Goal: Transaction & Acquisition: Purchase product/service

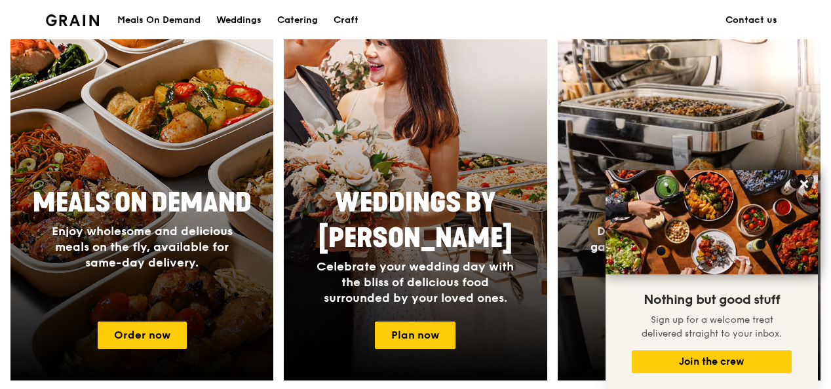
scroll to position [655, 0]
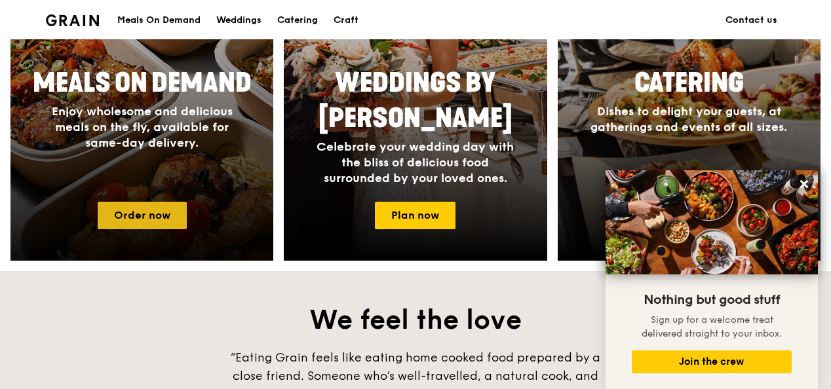
click at [148, 219] on link "Order now" at bounding box center [142, 216] width 89 height 28
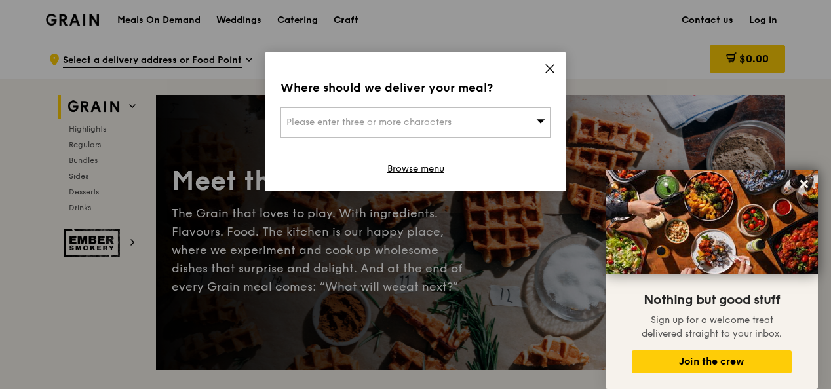
click at [549, 71] on icon at bounding box center [550, 69] width 12 height 12
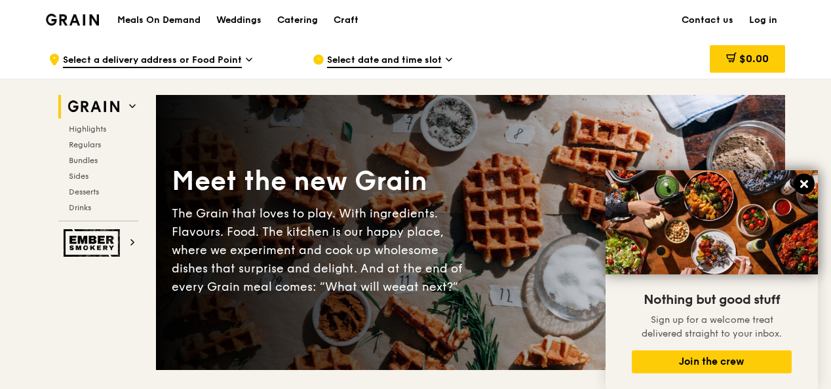
click at [805, 185] on icon at bounding box center [804, 184] width 8 height 8
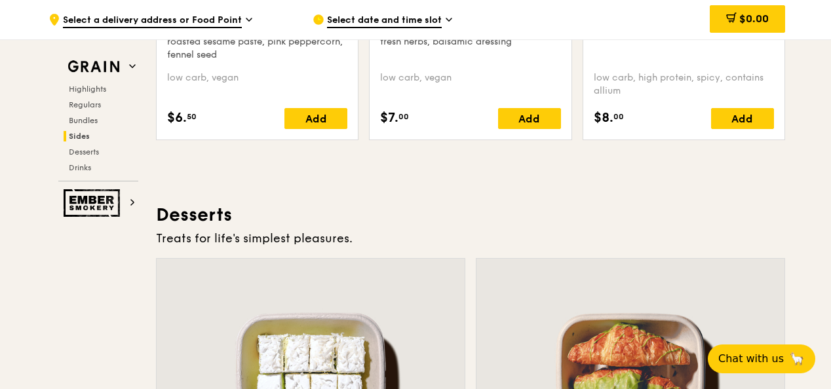
scroll to position [3540, 0]
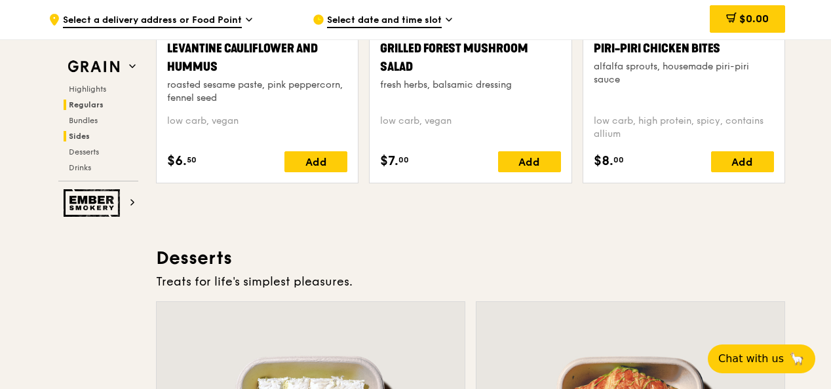
click at [90, 103] on span "Regulars" at bounding box center [86, 104] width 35 height 9
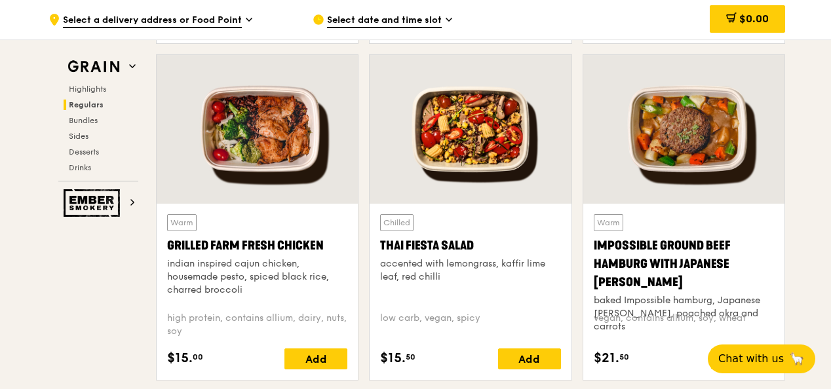
scroll to position [1647, 0]
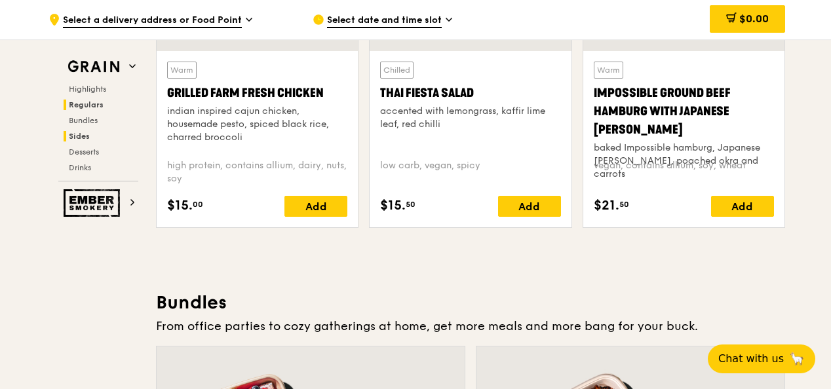
click at [79, 137] on span "Sides" at bounding box center [79, 136] width 21 height 9
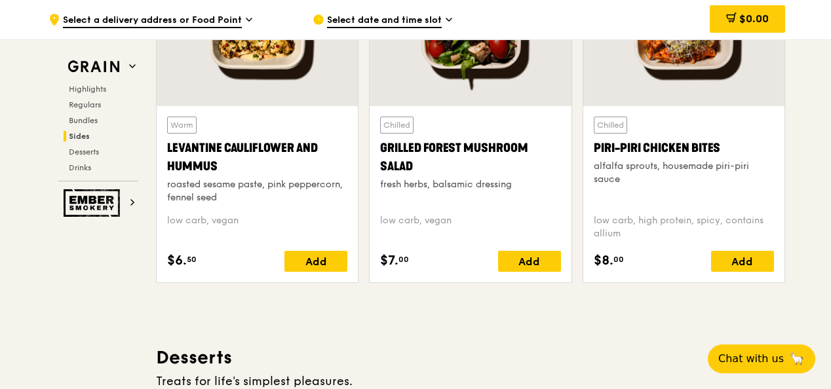
scroll to position [3702, 0]
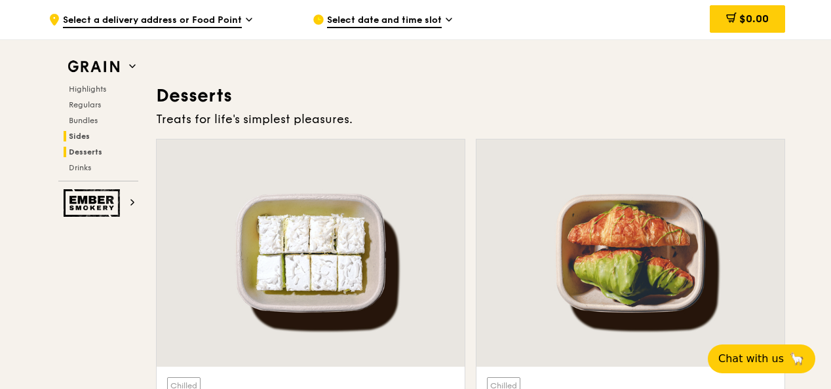
click at [87, 153] on span "Desserts" at bounding box center [85, 151] width 33 height 9
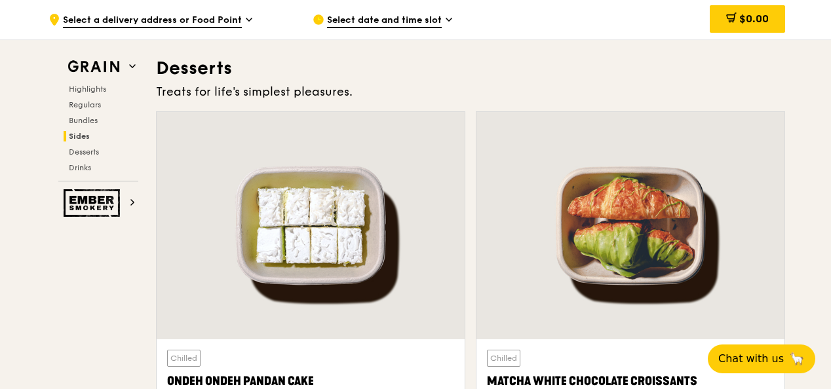
scroll to position [3730, 0]
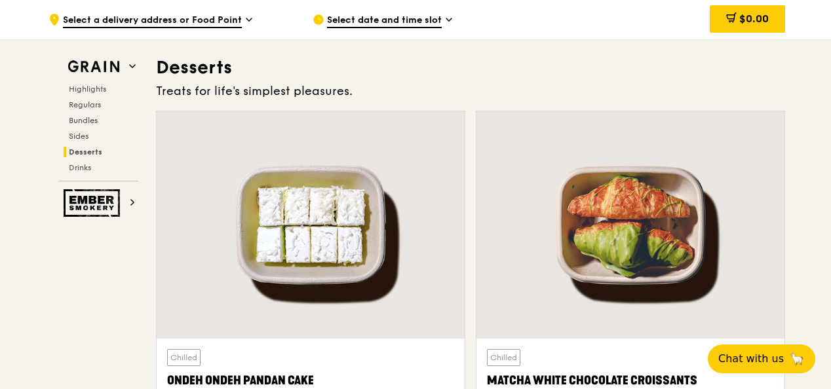
click at [90, 157] on div "Highlights Regulars Bundles Sides Desserts Drinks" at bounding box center [98, 128] width 80 height 89
click at [83, 172] on h2 "Drinks" at bounding box center [101, 168] width 75 height 10
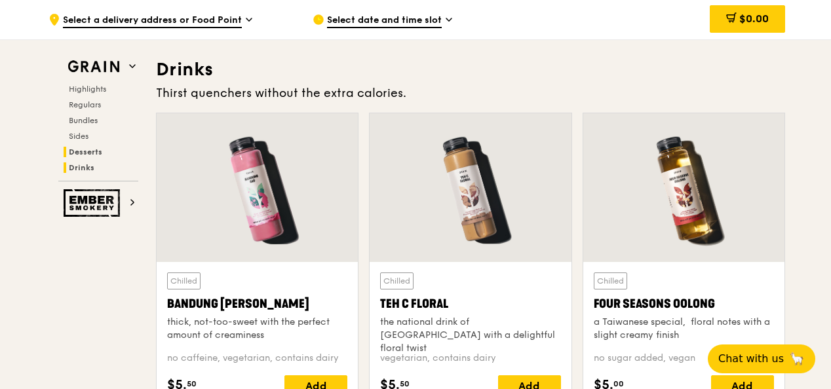
scroll to position [4526, 0]
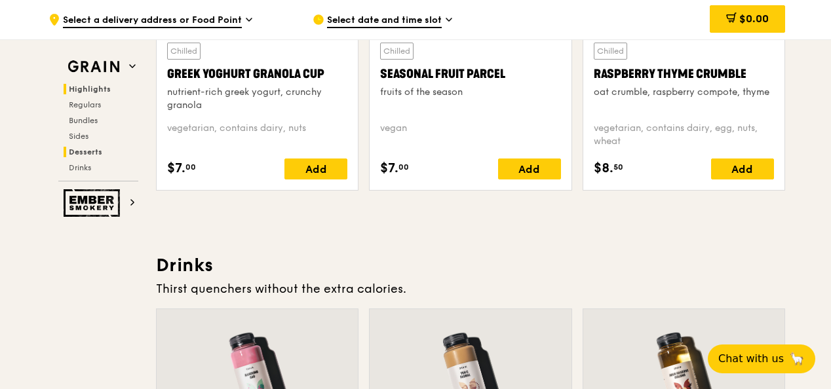
click at [93, 88] on span "Highlights" at bounding box center [90, 89] width 42 height 9
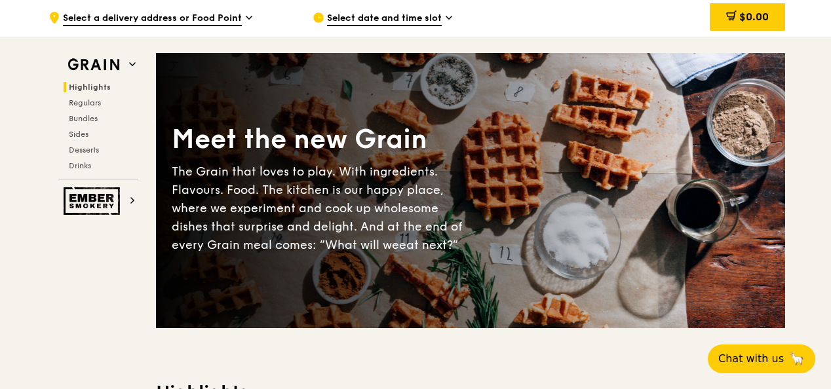
scroll to position [0, 0]
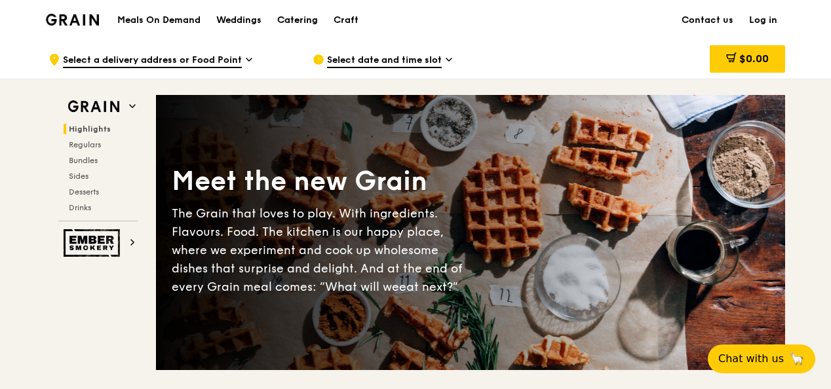
click at [299, 21] on div "Catering" at bounding box center [297, 20] width 41 height 39
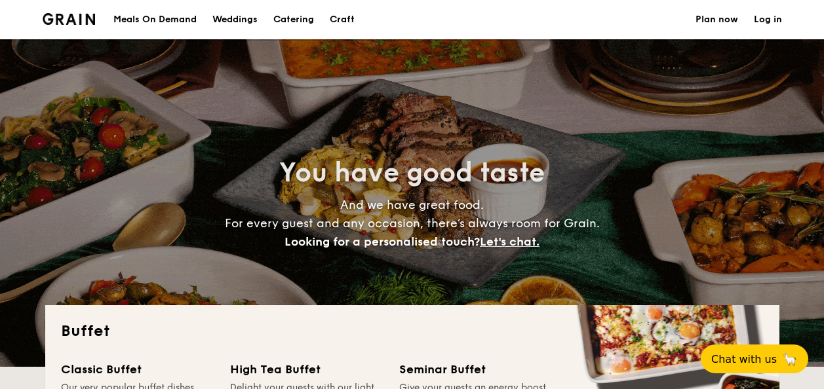
select select
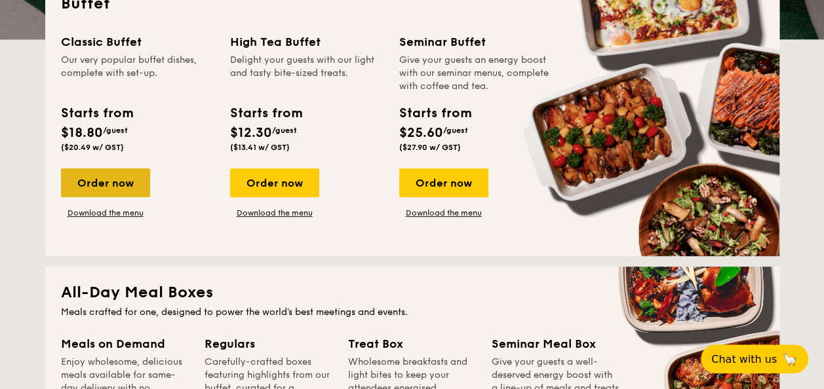
click at [100, 185] on div "Order now" at bounding box center [105, 182] width 89 height 29
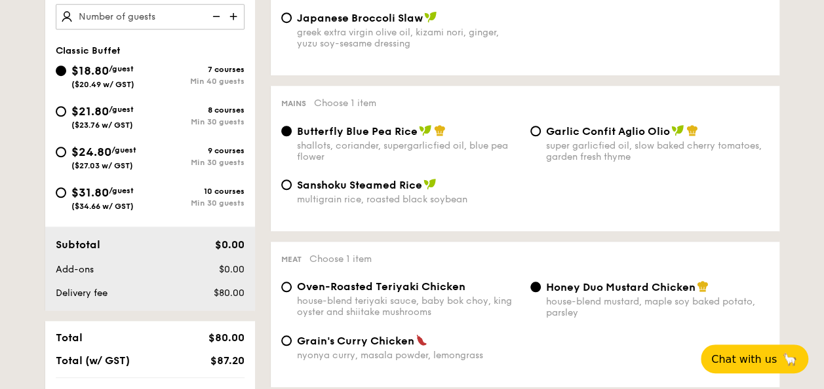
scroll to position [393, 0]
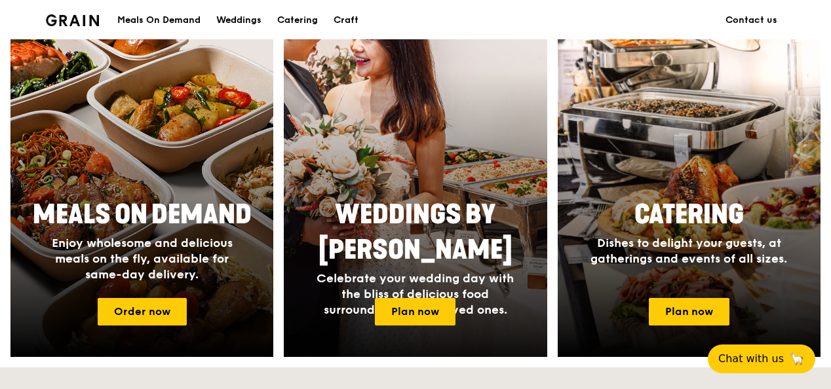
scroll to position [524, 0]
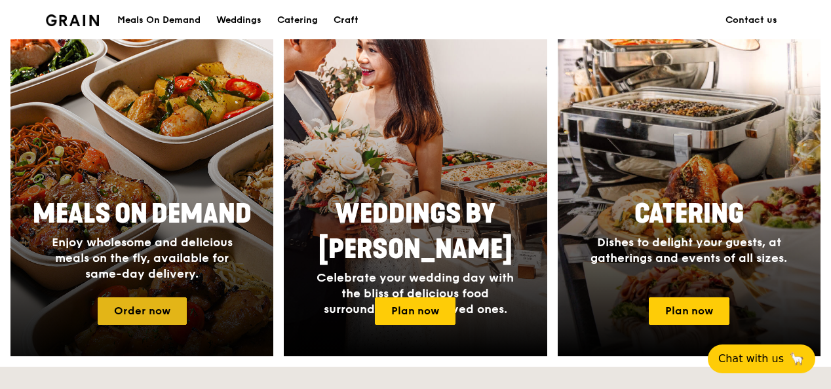
click at [123, 310] on link "Order now" at bounding box center [142, 312] width 89 height 28
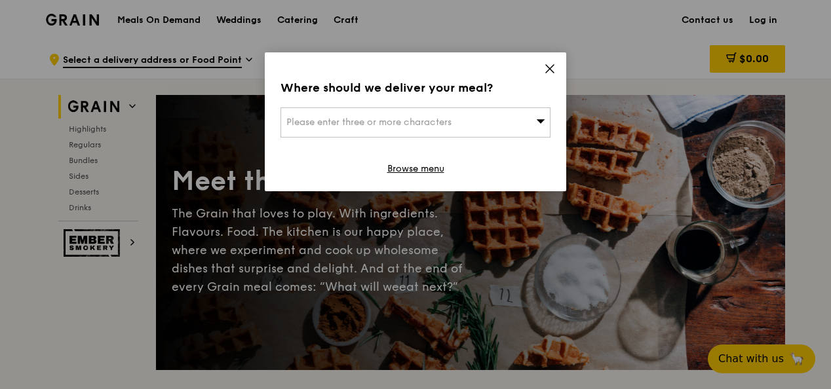
drag, startPoint x: 555, startPoint y: 73, endPoint x: 539, endPoint y: 72, distance: 15.8
click at [553, 73] on icon at bounding box center [550, 69] width 12 height 12
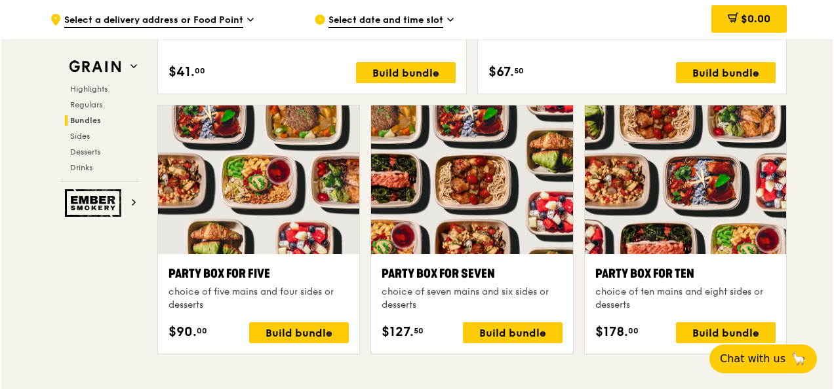
scroll to position [2556, 0]
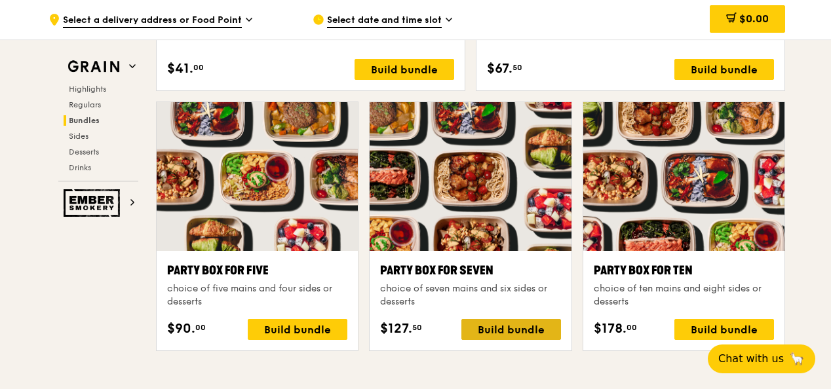
click at [505, 329] on div "Build bundle" at bounding box center [511, 329] width 100 height 21
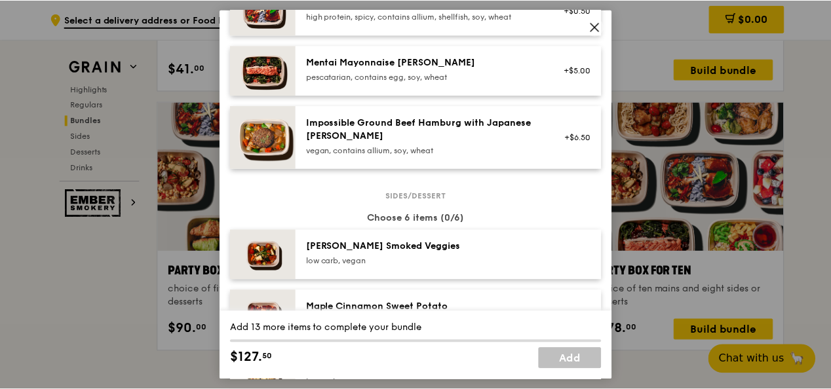
scroll to position [590, 0]
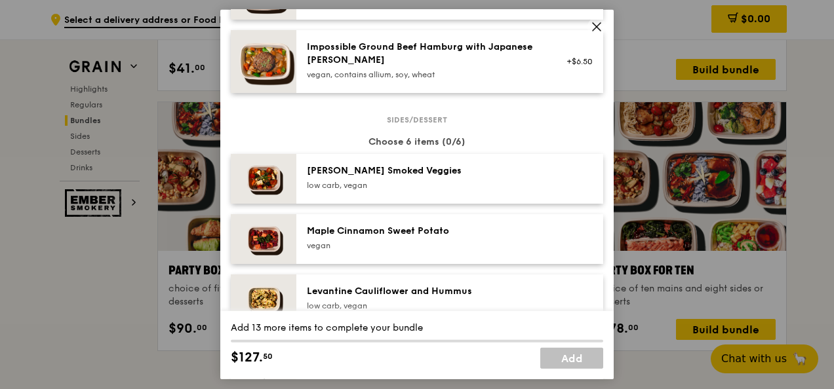
click at [599, 31] on icon at bounding box center [597, 27] width 12 height 12
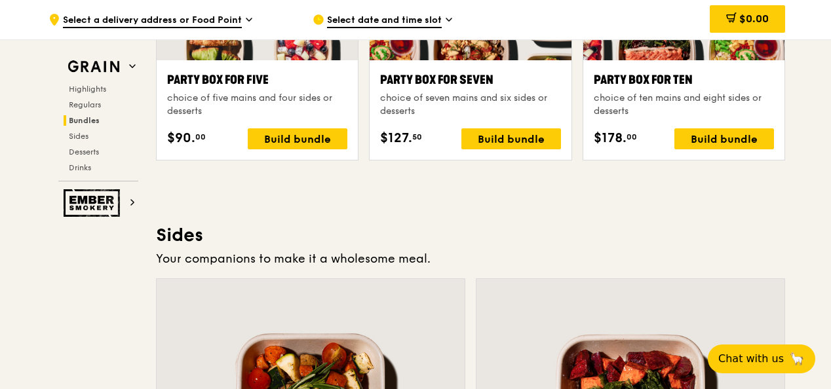
scroll to position [2753, 0]
